Goal: Information Seeking & Learning: Compare options

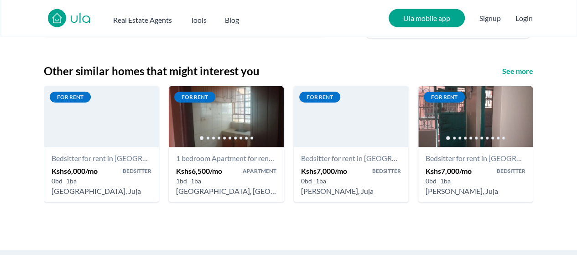
scroll to position [1058, 0]
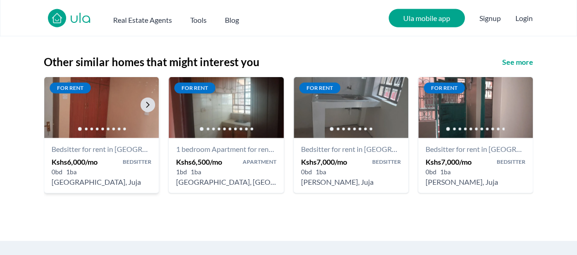
click at [121, 120] on div at bounding box center [101, 129] width 114 height 18
click at [113, 101] on img at bounding box center [101, 108] width 120 height 64
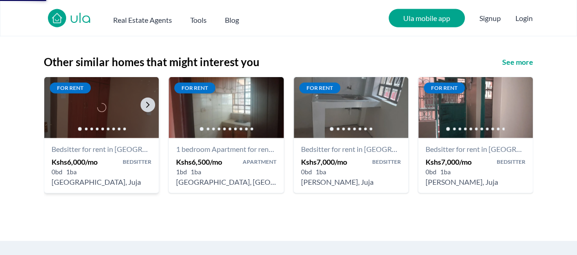
click at [113, 101] on div at bounding box center [101, 107] width 114 height 61
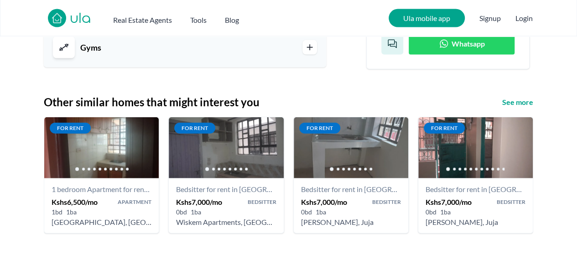
scroll to position [1076, 0]
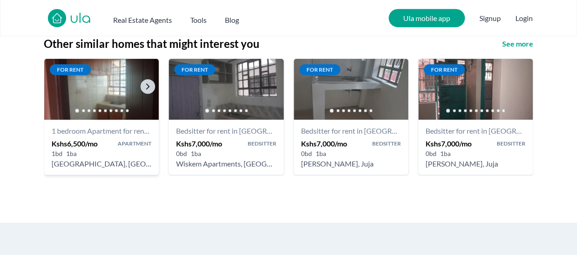
drag, startPoint x: 129, startPoint y: 80, endPoint x: 108, endPoint y: 115, distance: 40.5
click at [108, 115] on div at bounding box center [101, 111] width 114 height 18
click at [108, 132] on h4 "1 bedroom Apartment for rent in [GEOGRAPHIC_DATA] - Kshs 6,500/mo - [GEOGRAPHIC…" at bounding box center [102, 130] width 100 height 11
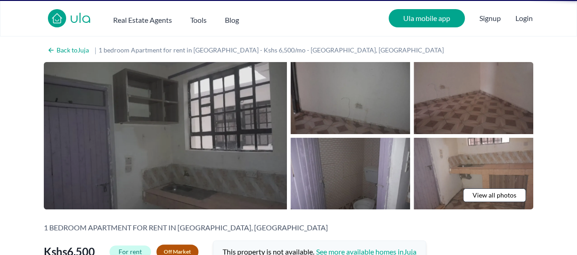
click at [108, 132] on img at bounding box center [165, 135] width 243 height 147
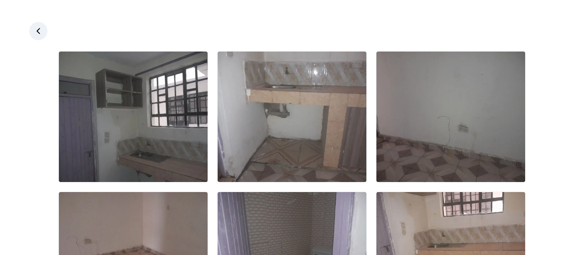
scroll to position [223, 0]
